Goal: Information Seeking & Learning: Learn about a topic

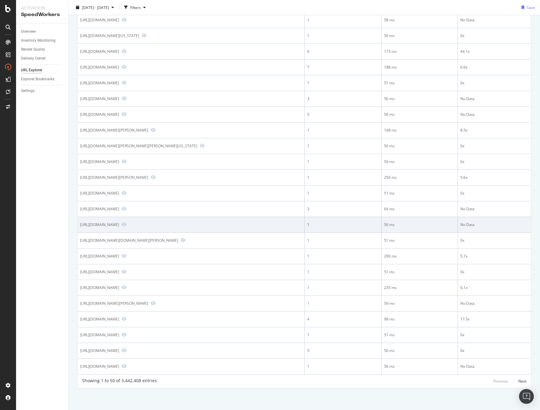
scroll to position [502, 0]
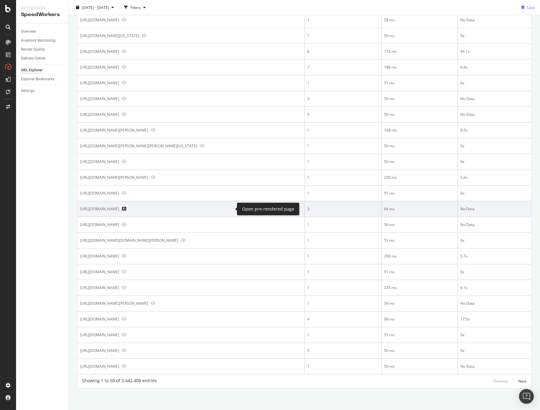
click at [127, 208] on icon "Preview https://www.realtor.com/realestateandhomes-search/Cleveland-County_OK/o…" at bounding box center [124, 208] width 5 height 4
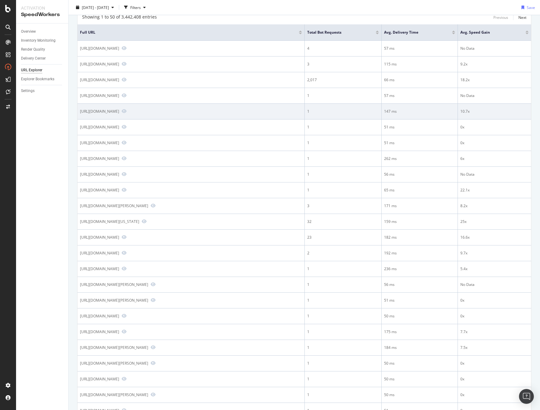
scroll to position [0, 0]
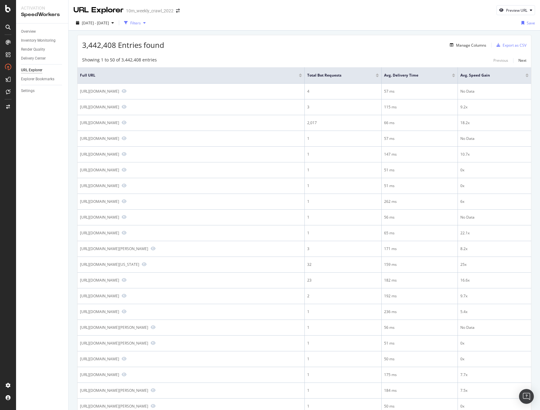
click at [146, 20] on div "Filters" at bounding box center [135, 22] width 27 height 9
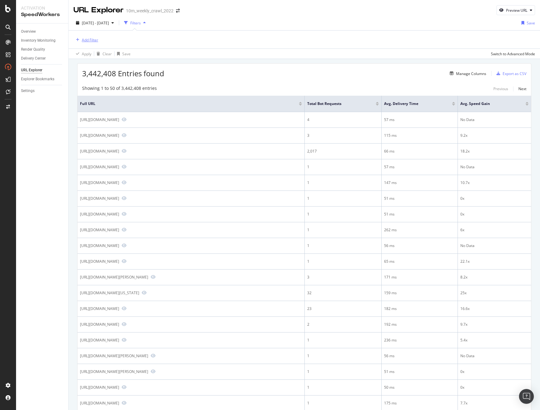
click at [86, 39] on div "Add Filter" at bounding box center [90, 39] width 16 height 5
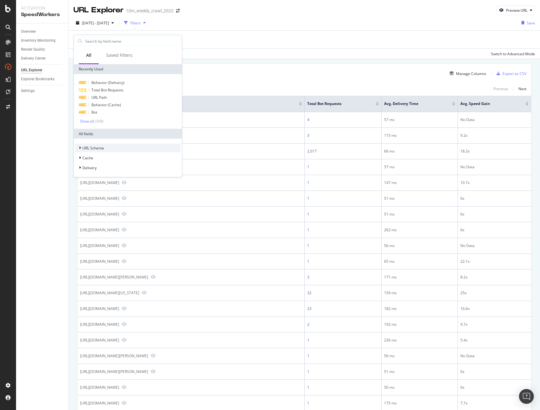
click at [102, 144] on div "URL Scheme" at bounding box center [128, 148] width 106 height 9
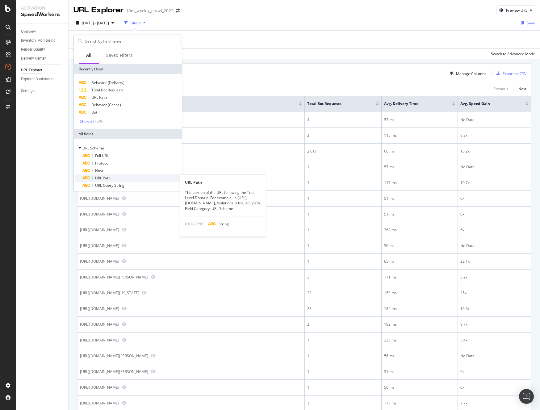
click at [118, 177] on div "URL Path" at bounding box center [131, 177] width 98 height 7
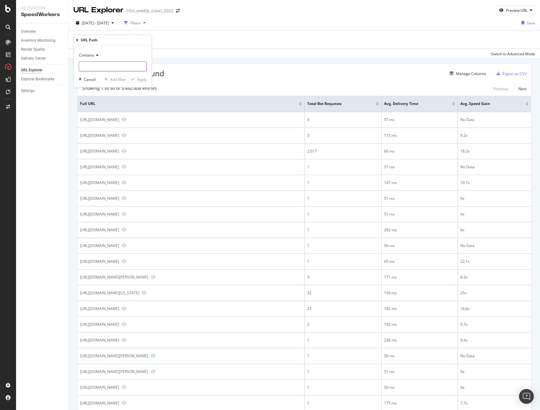
click at [101, 64] on input "text" at bounding box center [112, 66] width 67 height 10
type input "/overview"
click at [143, 81] on div "Apply" at bounding box center [142, 79] width 10 height 5
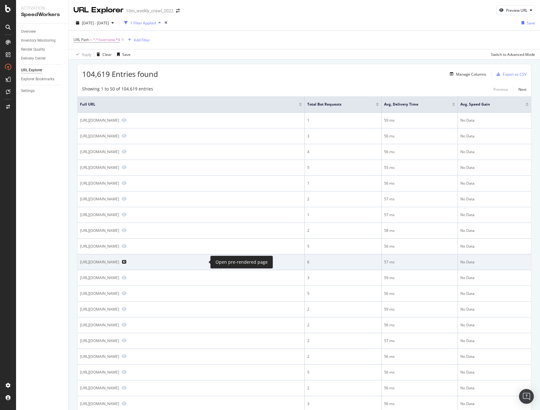
click at [127, 263] on icon "Preview https://www.realtor.com/realestateandhomes-search/07640/overview" at bounding box center [124, 262] width 5 height 4
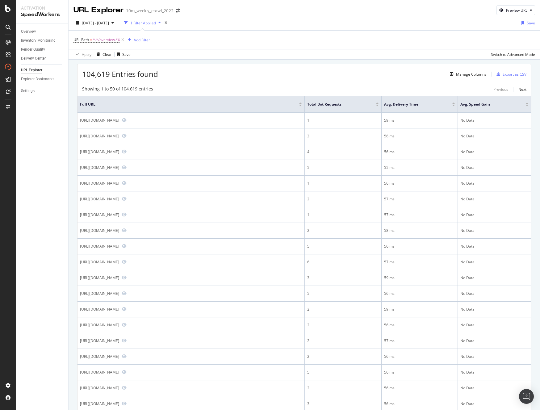
click at [143, 39] on div "Add Filter" at bounding box center [142, 39] width 16 height 5
click at [297, 68] on div "104,619 Entries found Manage Columns Export as CSV" at bounding box center [303, 71] width 453 height 15
click at [520, 88] on div "Next" at bounding box center [522, 89] width 8 height 5
click at [142, 40] on div "Add Filter" at bounding box center [142, 39] width 16 height 5
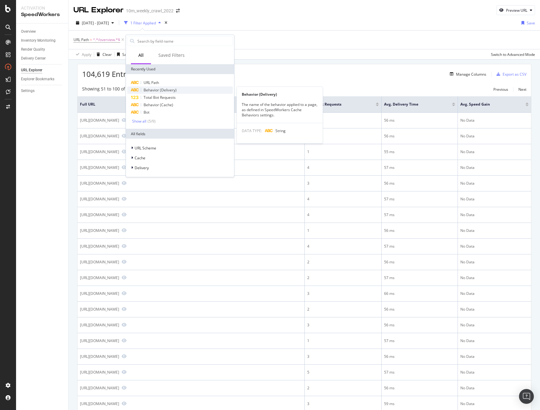
click at [156, 91] on span "Behavior (Delivery)" at bounding box center [160, 89] width 33 height 5
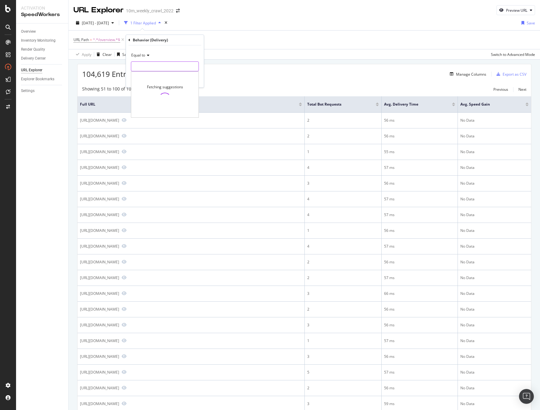
click at [144, 70] on input "text" at bounding box center [164, 66] width 67 height 10
click at [152, 87] on span "local" at bounding box center [174, 87] width 83 height 5
type input "local"
click at [193, 80] on div "Apply" at bounding box center [194, 79] width 10 height 5
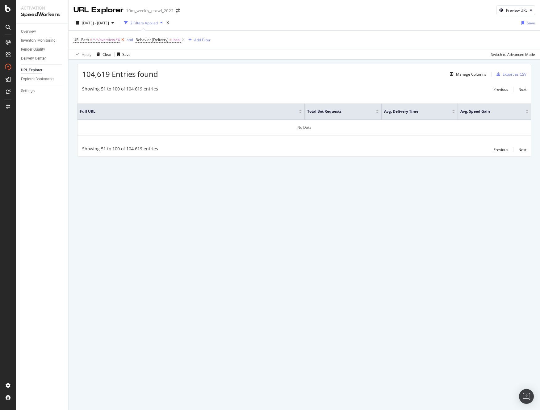
click at [123, 39] on icon at bounding box center [122, 40] width 5 height 6
click at [122, 40] on icon at bounding box center [121, 40] width 5 height 6
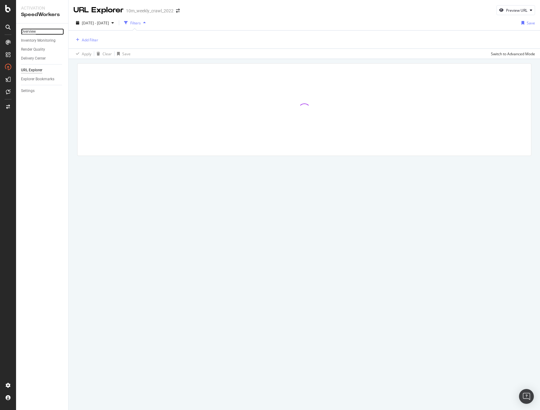
click at [26, 31] on div "Overview" at bounding box center [28, 31] width 15 height 6
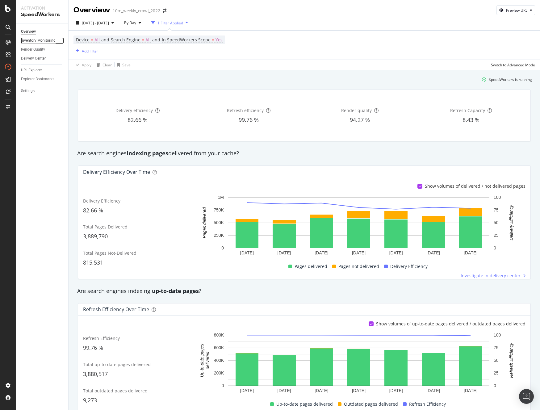
click at [39, 40] on div "Inventory Monitoring" at bounding box center [38, 40] width 35 height 6
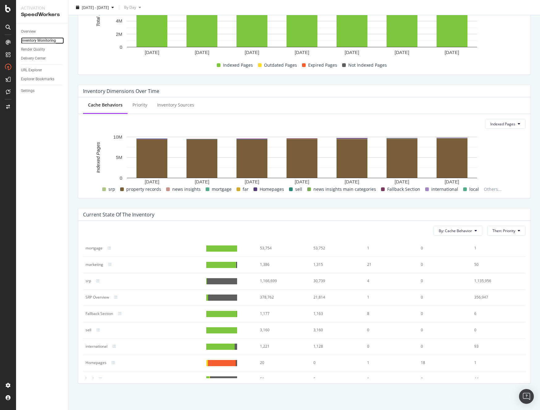
scroll to position [123, 0]
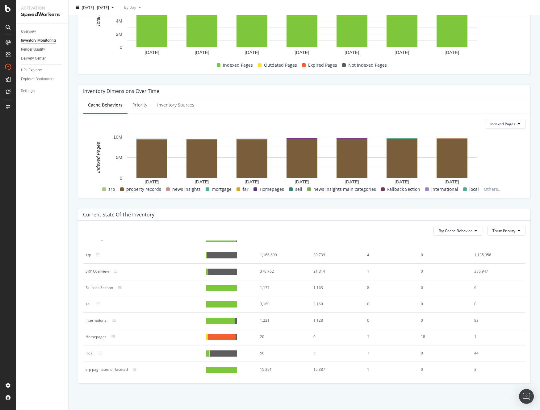
click at [87, 353] on div "local" at bounding box center [89, 353] width 8 height 6
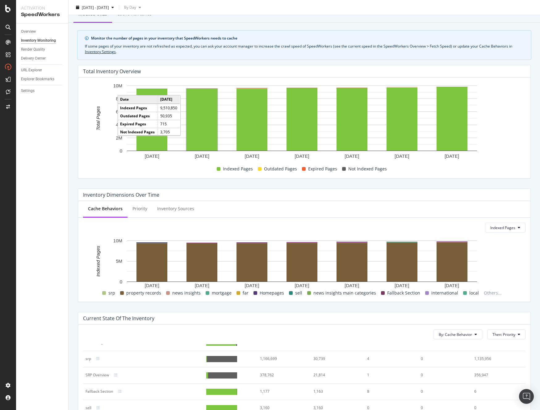
scroll to position [0, 0]
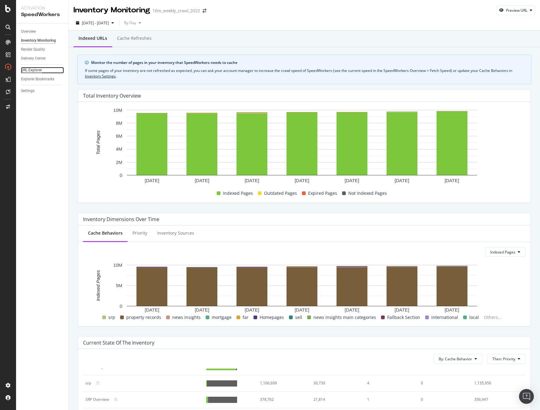
drag, startPoint x: 30, startPoint y: 69, endPoint x: 34, endPoint y: 68, distance: 4.1
click at [30, 69] on div "URL Explorer" at bounding box center [31, 70] width 21 height 6
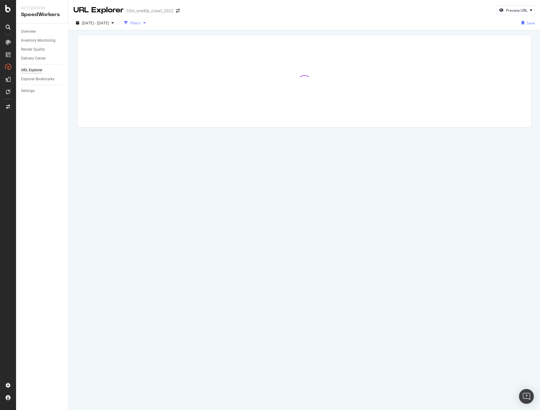
click at [141, 23] on div "Filters" at bounding box center [135, 22] width 10 height 5
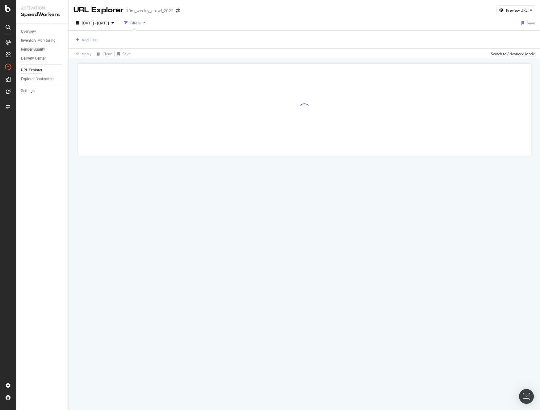
click at [83, 40] on div "Add Filter" at bounding box center [90, 39] width 16 height 5
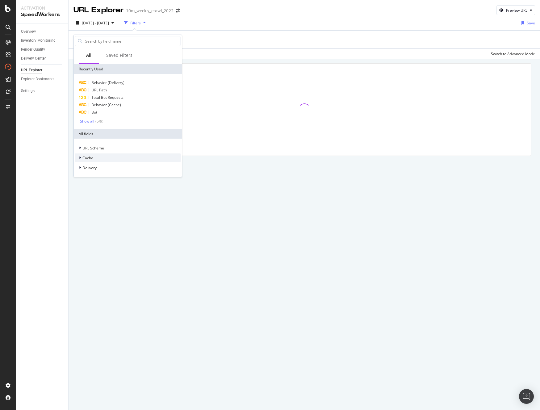
click at [85, 158] on span "Cache" at bounding box center [87, 157] width 11 height 5
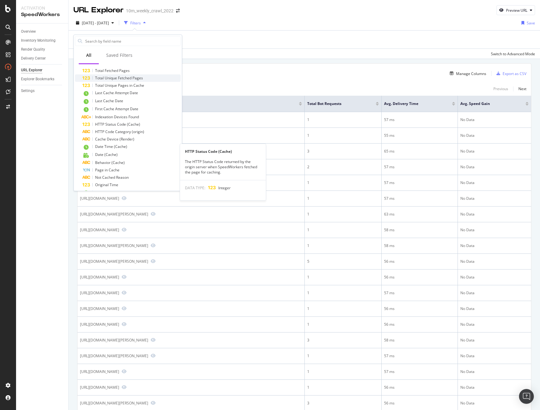
scroll to position [101, 0]
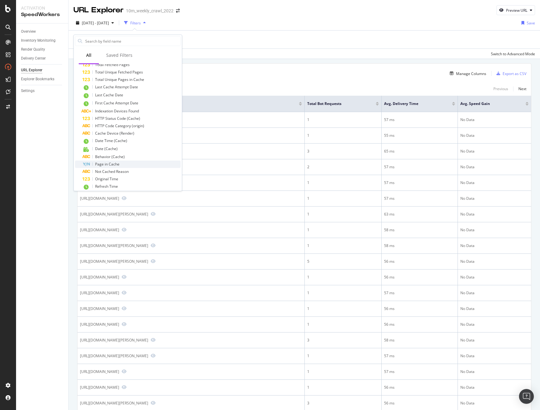
click at [112, 164] on span "Page in Cache" at bounding box center [107, 163] width 24 height 5
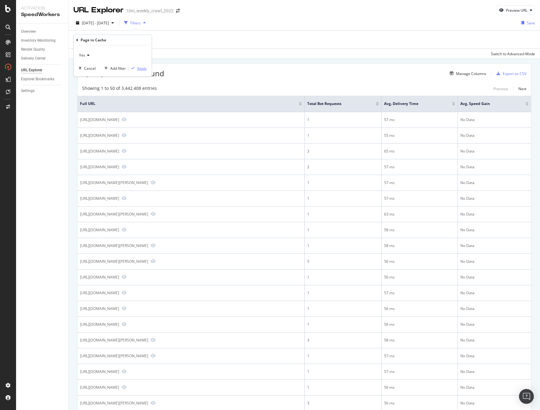
click at [140, 70] on div "Apply" at bounding box center [142, 68] width 10 height 5
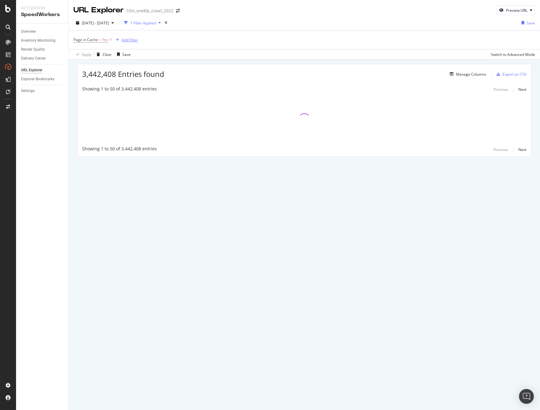
click at [126, 40] on div "Add Filter" at bounding box center [130, 39] width 16 height 5
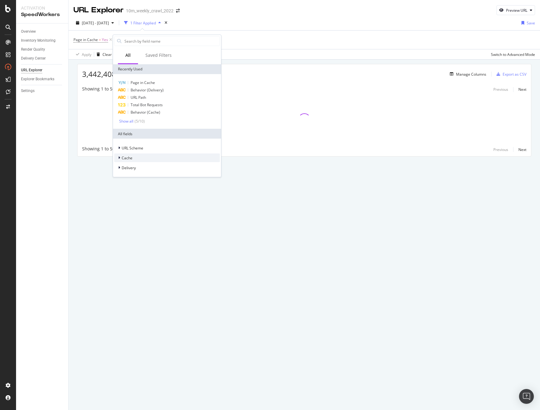
click at [126, 156] on span "Cache" at bounding box center [127, 157] width 11 height 5
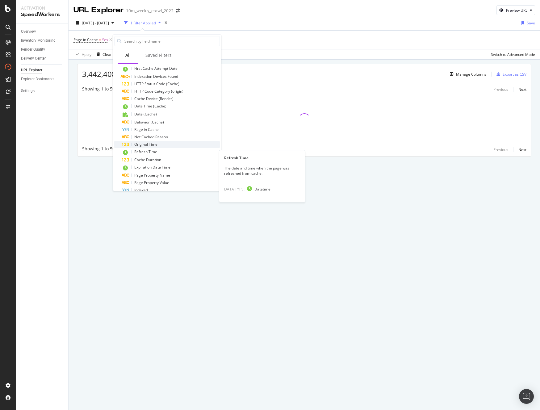
scroll to position [133, 0]
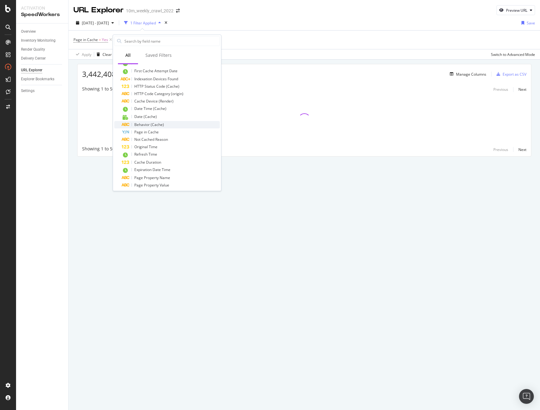
click at [148, 125] on span "Behavior (Cache)" at bounding box center [149, 124] width 30 height 5
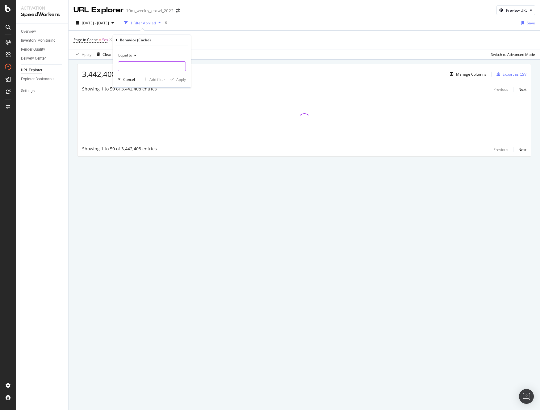
click at [144, 65] on input "text" at bounding box center [151, 66] width 67 height 10
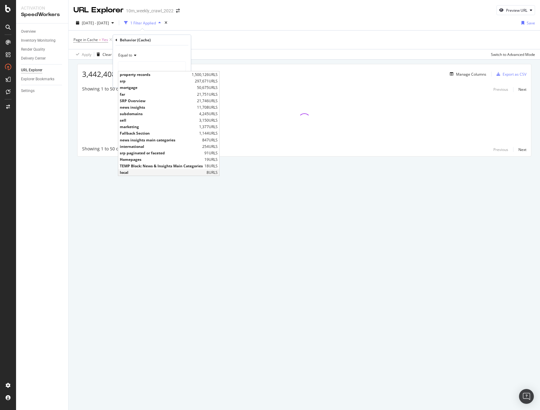
click at [159, 173] on span "local" at bounding box center [162, 172] width 85 height 5
type input "local"
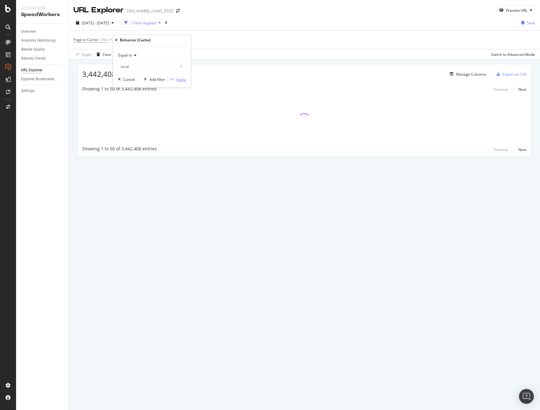
click at [179, 79] on div "Apply" at bounding box center [181, 79] width 10 height 5
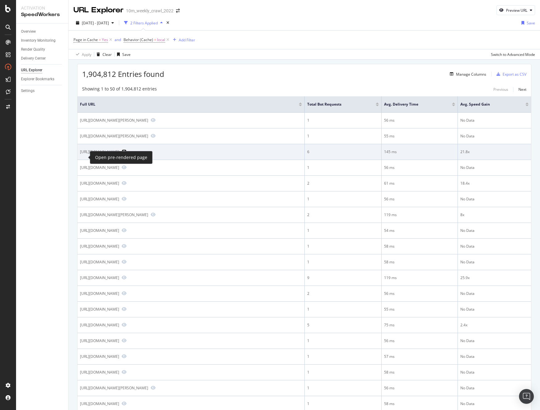
click at [122, 154] on icon "Preview https://www.realtor.com/realestateandhomes-search/Promenade-at-Kendale-…" at bounding box center [124, 151] width 5 height 4
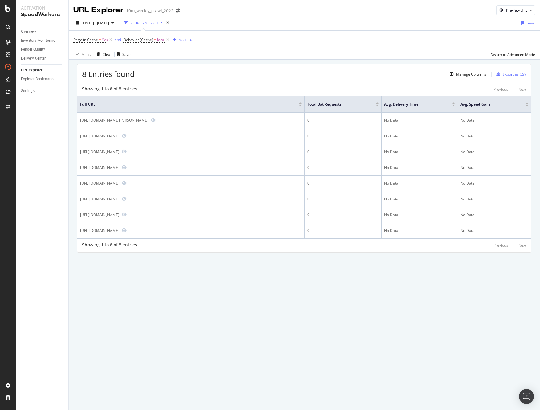
click at [146, 66] on div "8 Entries found Manage Columns Export as CSV" at bounding box center [303, 71] width 453 height 15
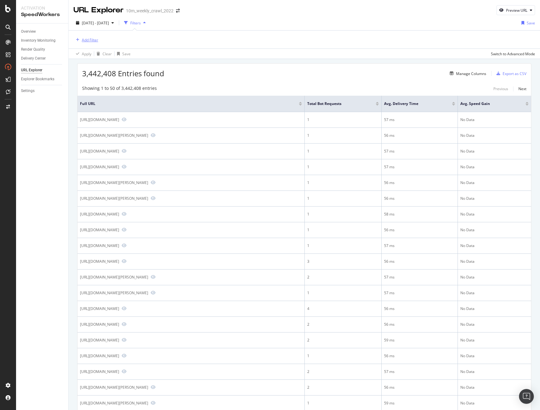
click at [90, 41] on div "Add Filter" at bounding box center [90, 39] width 16 height 5
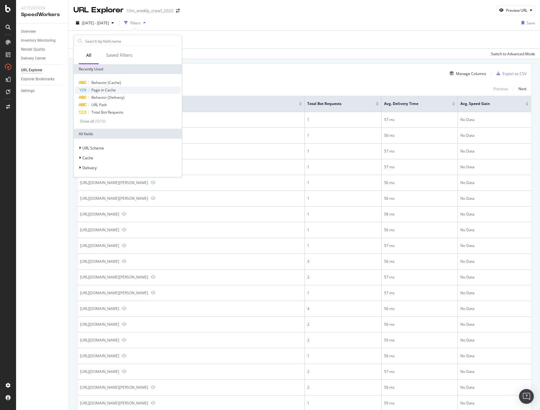
click at [99, 90] on span "Page in Cache" at bounding box center [103, 89] width 24 height 5
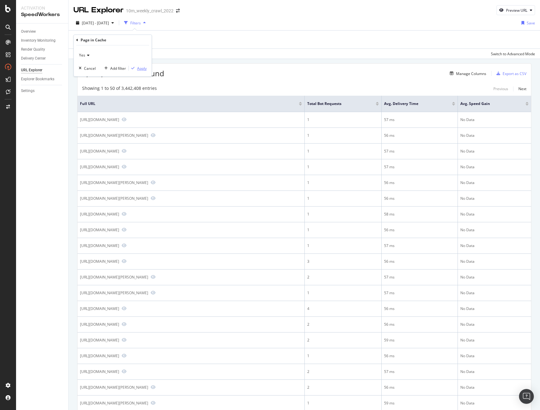
click at [141, 70] on div "Apply" at bounding box center [142, 68] width 10 height 5
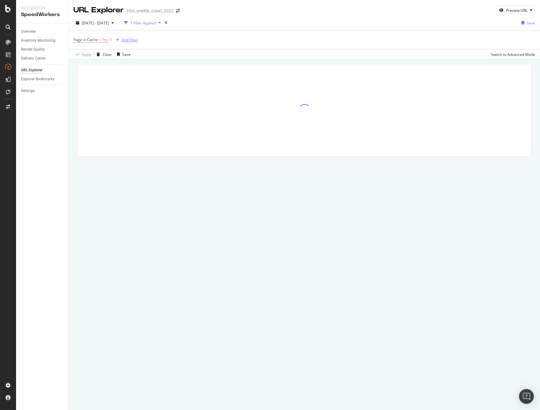
click at [128, 40] on div "Add Filter" at bounding box center [130, 39] width 16 height 5
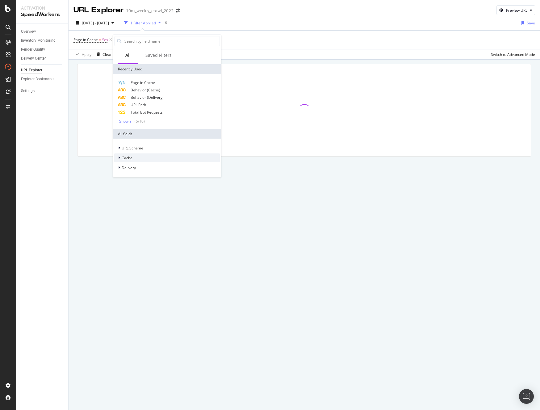
click at [136, 157] on div "Cache" at bounding box center [167, 157] width 106 height 9
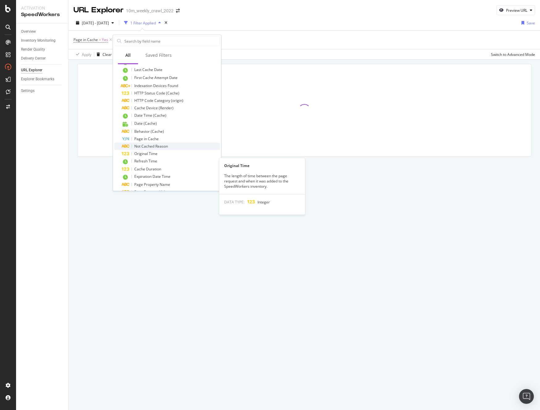
scroll to position [119, 0]
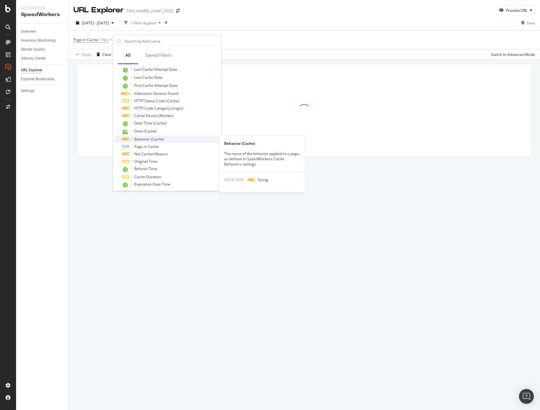
click at [156, 139] on span "Behavior (Cache)" at bounding box center [149, 138] width 30 height 5
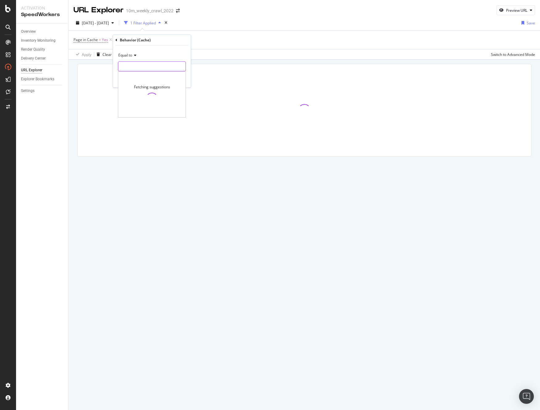
click at [137, 63] on input "text" at bounding box center [151, 66] width 67 height 10
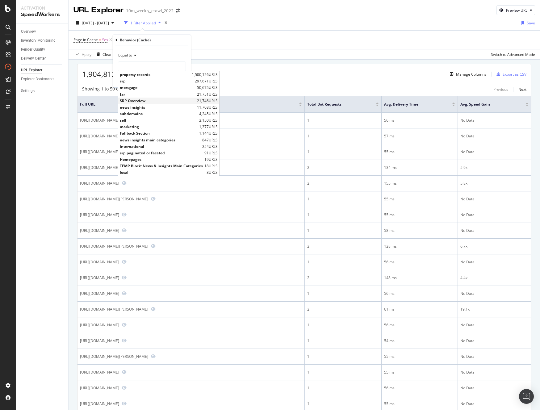
click at [166, 101] on span "SRP Overview" at bounding box center [158, 100] width 76 height 5
type input "SRP Overview"
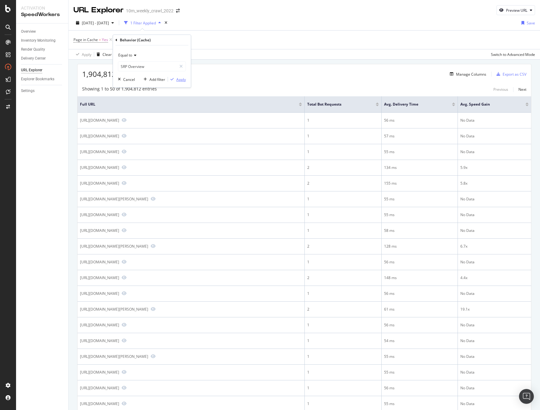
click at [182, 79] on div "Apply" at bounding box center [181, 79] width 10 height 5
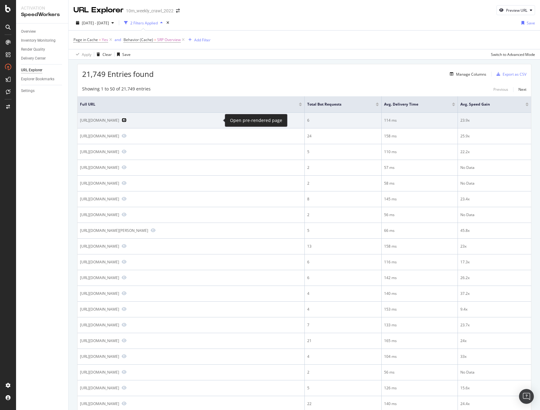
click at [127, 121] on icon "Preview https://www.realtor.com/realestateandhomes-search/Bear-Creek_TX/overview" at bounding box center [124, 120] width 5 height 4
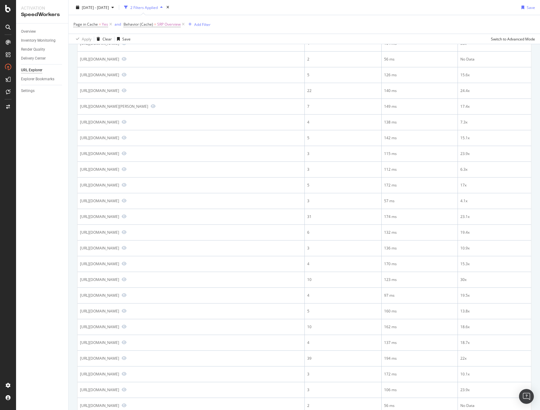
scroll to position [110, 0]
click at [33, 57] on div "Delivery Center" at bounding box center [33, 58] width 25 height 6
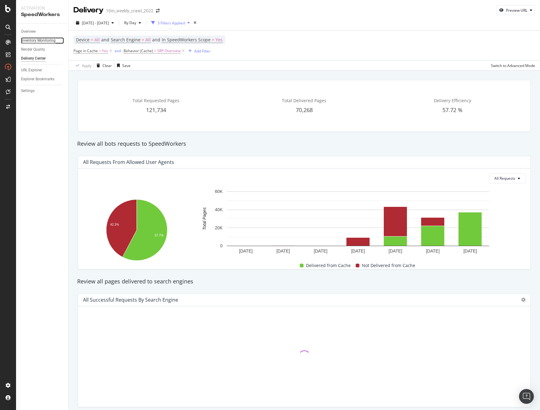
click at [39, 40] on div "Inventory Monitoring" at bounding box center [38, 40] width 35 height 6
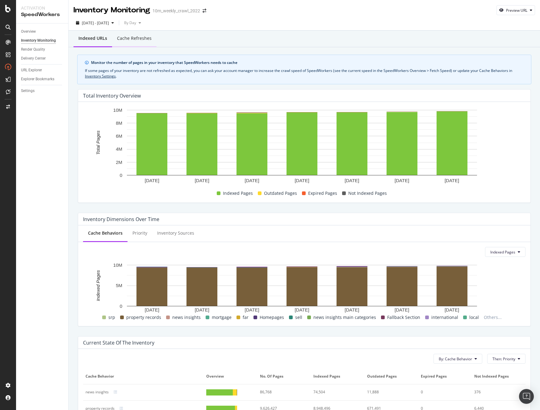
click at [129, 39] on div "Cache refreshes" at bounding box center [134, 38] width 35 height 6
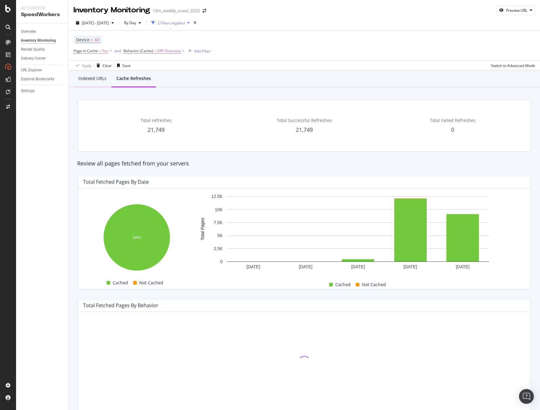
click at [88, 76] on div "Indexed URLs" at bounding box center [92, 78] width 28 height 6
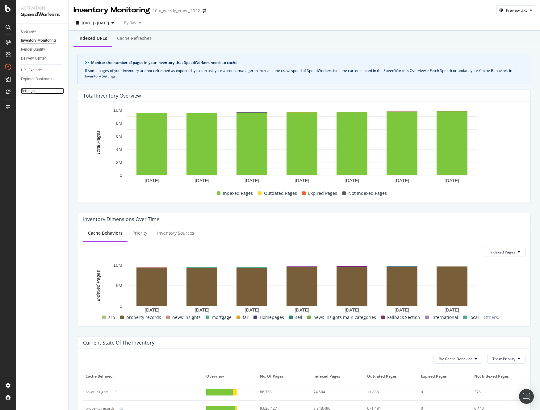
click at [27, 91] on div "Settings" at bounding box center [28, 91] width 14 height 6
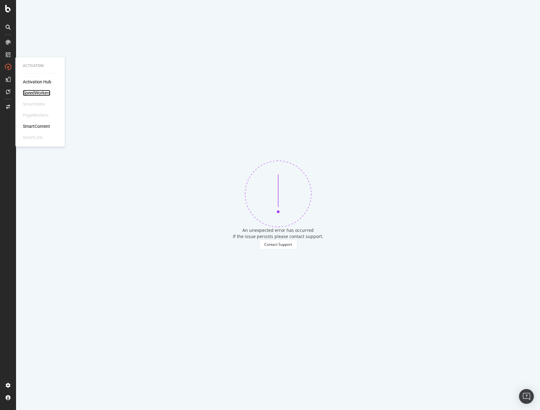
click at [35, 93] on div "SpeedWorkers" at bounding box center [36, 93] width 27 height 6
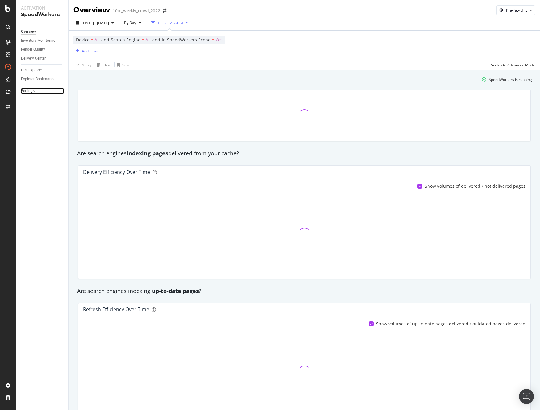
click at [28, 90] on div "Settings" at bounding box center [28, 91] width 14 height 6
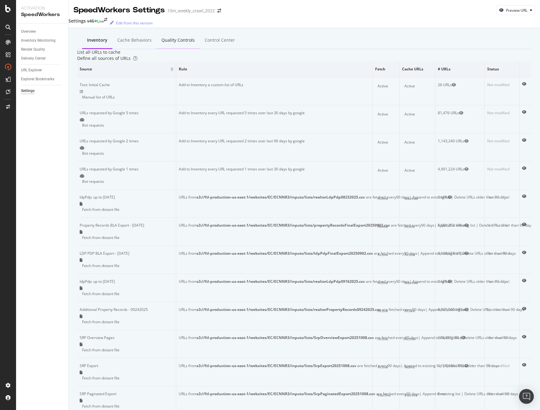
click at [166, 40] on div "Quality Controls" at bounding box center [177, 40] width 33 height 6
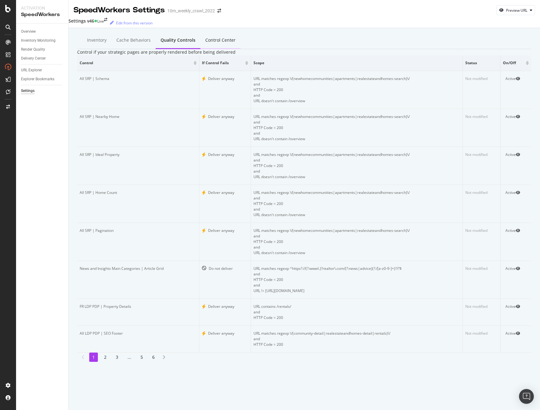
click at [216, 43] on div "Control Center" at bounding box center [220, 40] width 40 height 17
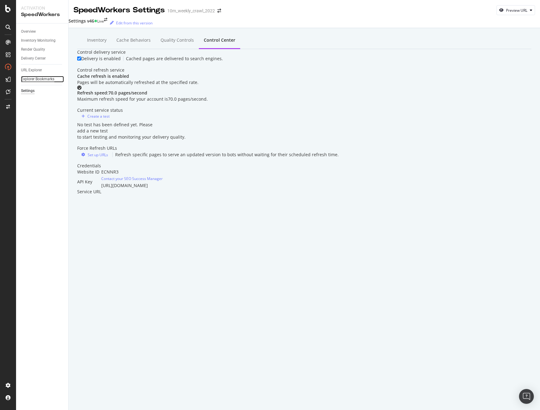
click at [33, 80] on div "Explorer Bookmarks" at bounding box center [37, 79] width 33 height 6
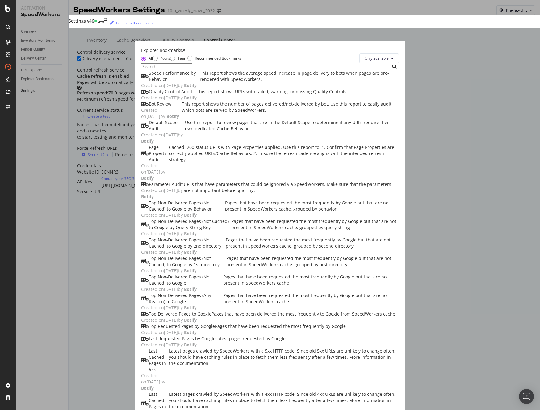
click at [185, 48] on icon "times" at bounding box center [183, 50] width 3 height 4
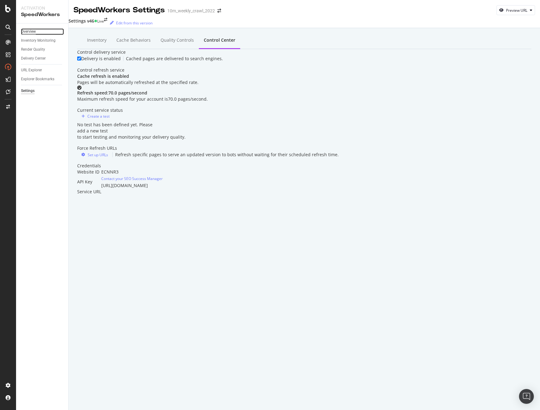
click at [27, 31] on div "Overview" at bounding box center [28, 31] width 15 height 6
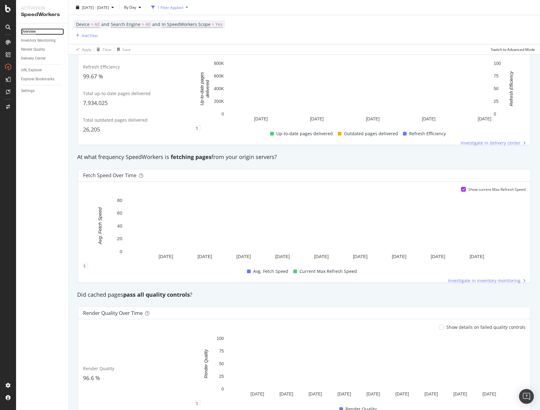
scroll to position [308, 0]
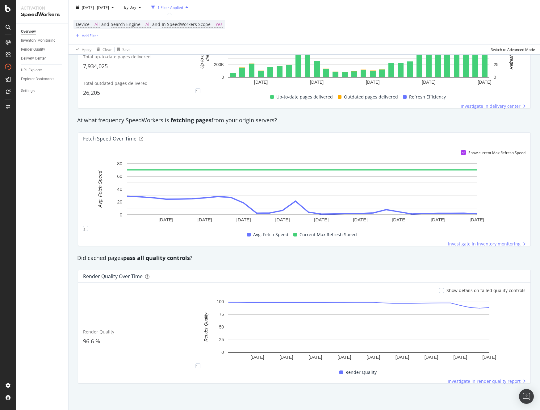
click at [462, 153] on icon at bounding box center [463, 152] width 3 height 3
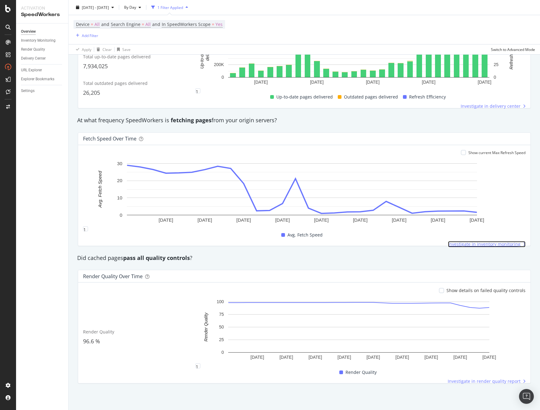
click at [492, 244] on span "Investigate in inventory monitoring" at bounding box center [484, 244] width 73 height 6
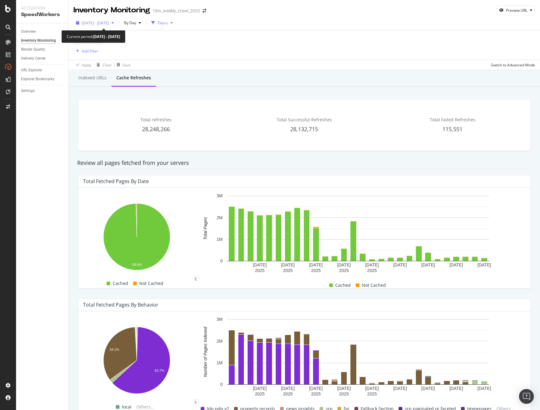
click at [97, 22] on span "2025 Sep. 13th - Oct. 10th" at bounding box center [95, 22] width 27 height 5
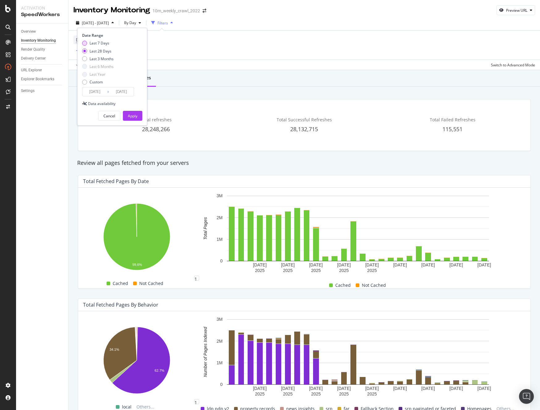
click at [86, 45] on div "Last 7 Days" at bounding box center [97, 42] width 31 height 5
type input "2025/10/04"
click at [135, 115] on div "Apply" at bounding box center [133, 115] width 10 height 5
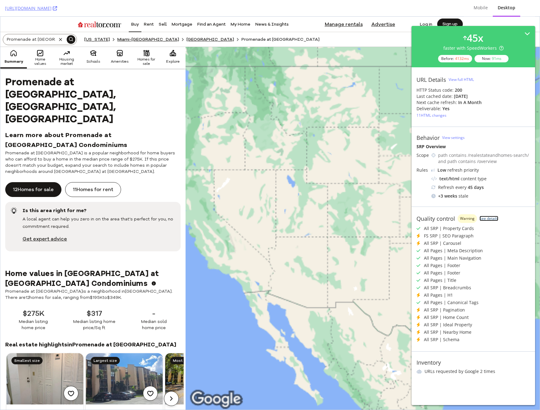
click at [492, 218] on link "See details" at bounding box center [488, 218] width 19 height 5
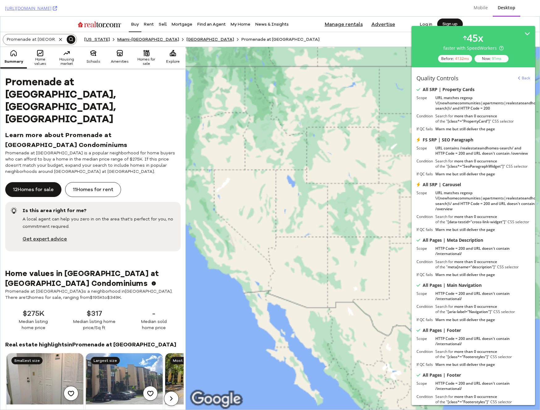
click at [138, 130] on h2 "Learn more about Promenade at [GEOGRAPHIC_DATA] Condominiums" at bounding box center [92, 140] width 175 height 20
click at [518, 77] on link "Back" at bounding box center [524, 77] width 12 height 5
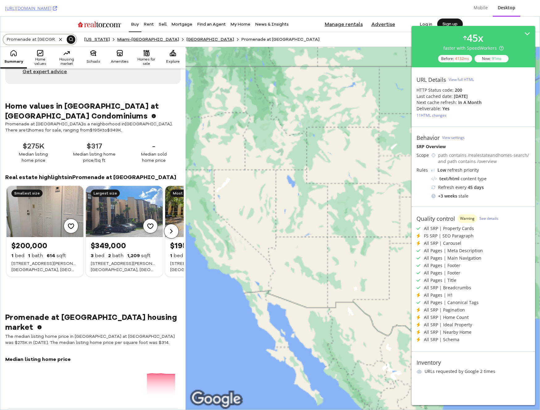
scroll to position [219, 0]
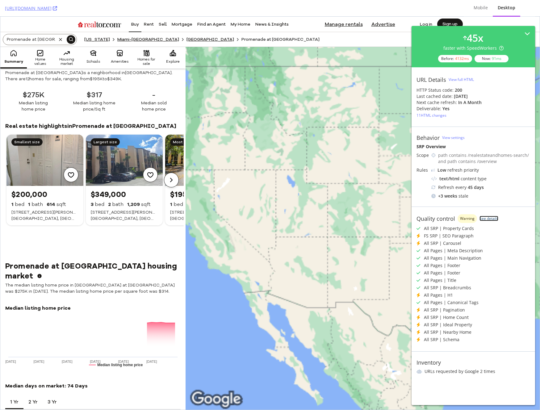
click at [485, 219] on link "See details" at bounding box center [488, 218] width 19 height 5
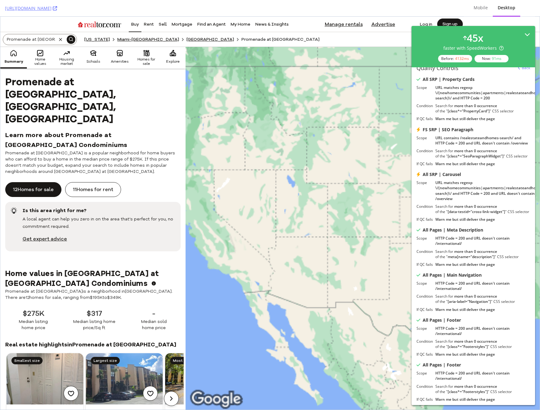
click at [524, 35] on icon at bounding box center [527, 35] width 6 height 6
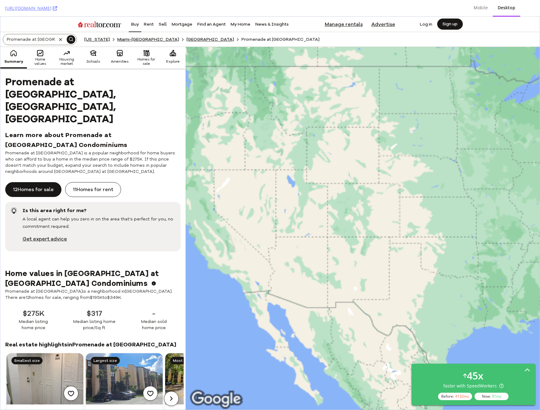
click at [527, 373] on icon at bounding box center [527, 371] width 6 height 6
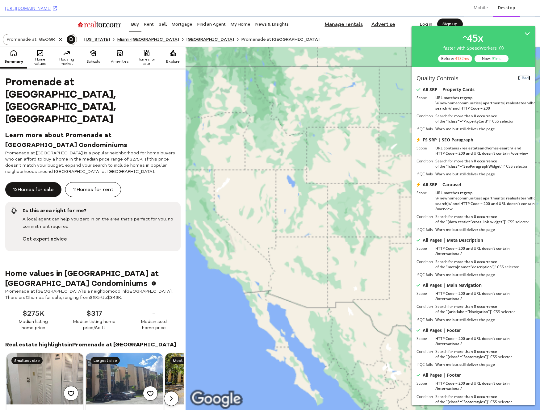
click at [518, 79] on icon at bounding box center [519, 78] width 2 height 4
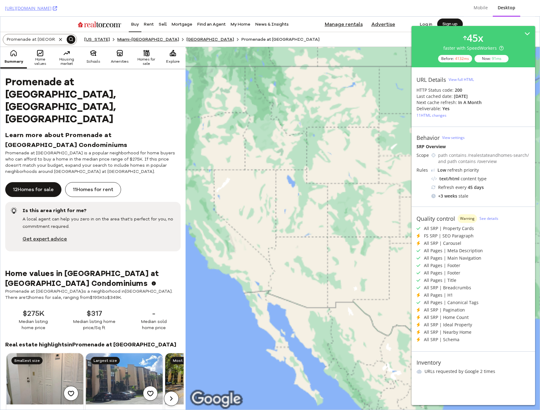
click at [136, 226] on div "Is this area right for me? A local agent can help you zero in on the area that’…" at bounding box center [92, 226] width 175 height 49
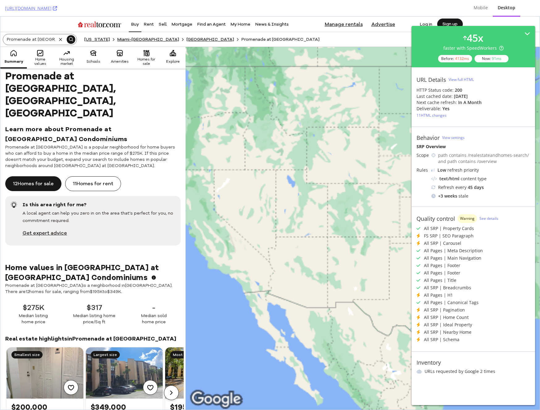
scroll to position [7, 0]
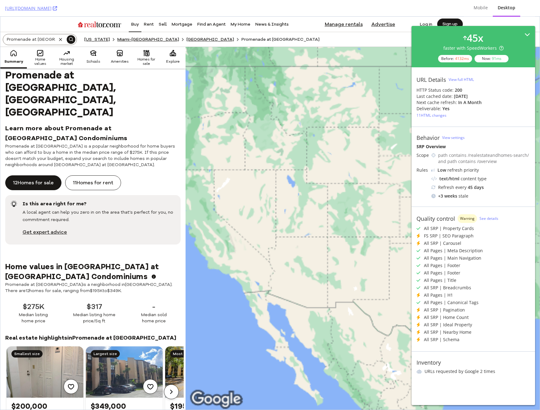
click at [528, 34] on icon at bounding box center [527, 35] width 6 height 6
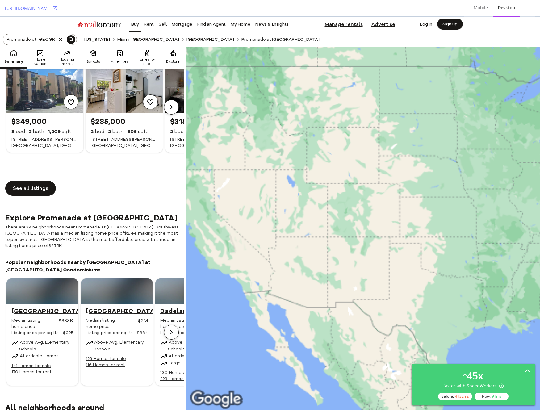
scroll to position [1041, 0]
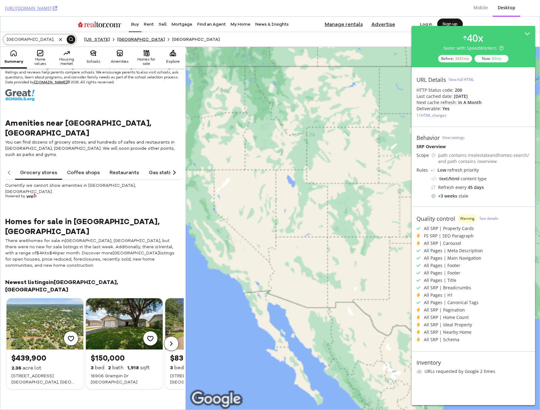
scroll to position [691, 0]
